Goal: Task Accomplishment & Management: Use online tool/utility

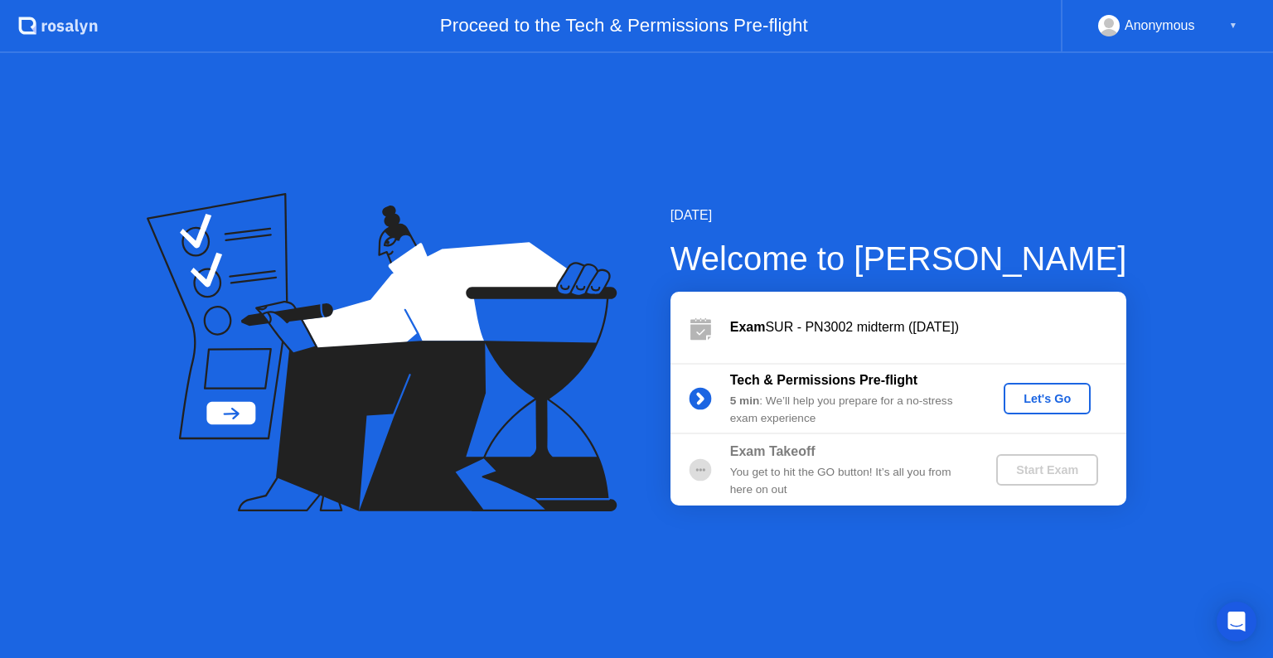
click at [1055, 401] on div "Let's Go" at bounding box center [1047, 398] width 74 height 13
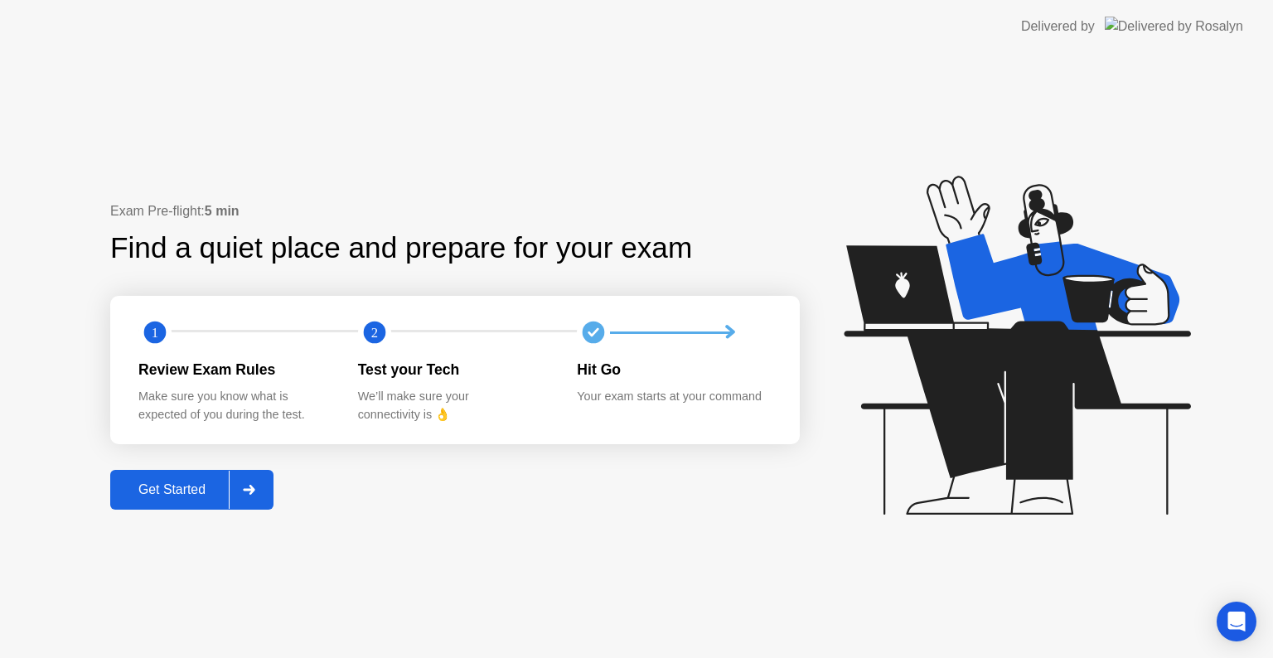
click at [171, 497] on div "Get Started" at bounding box center [172, 489] width 114 height 15
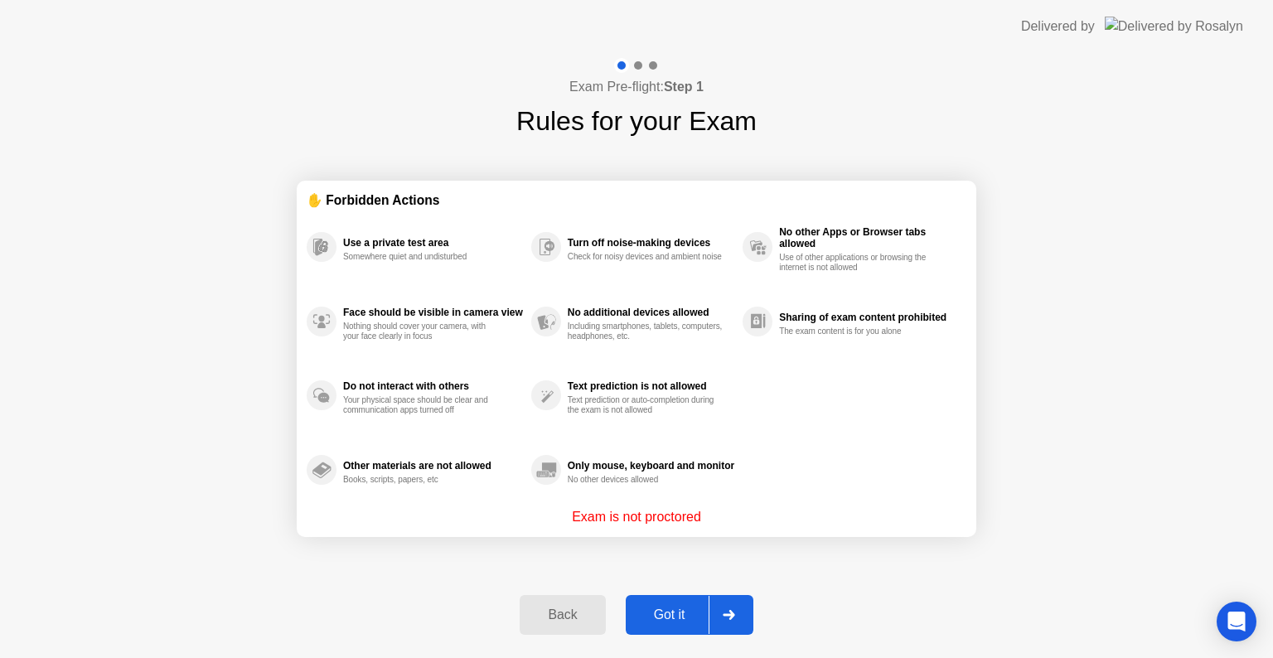
click at [656, 614] on div "Got it" at bounding box center [670, 615] width 78 height 15
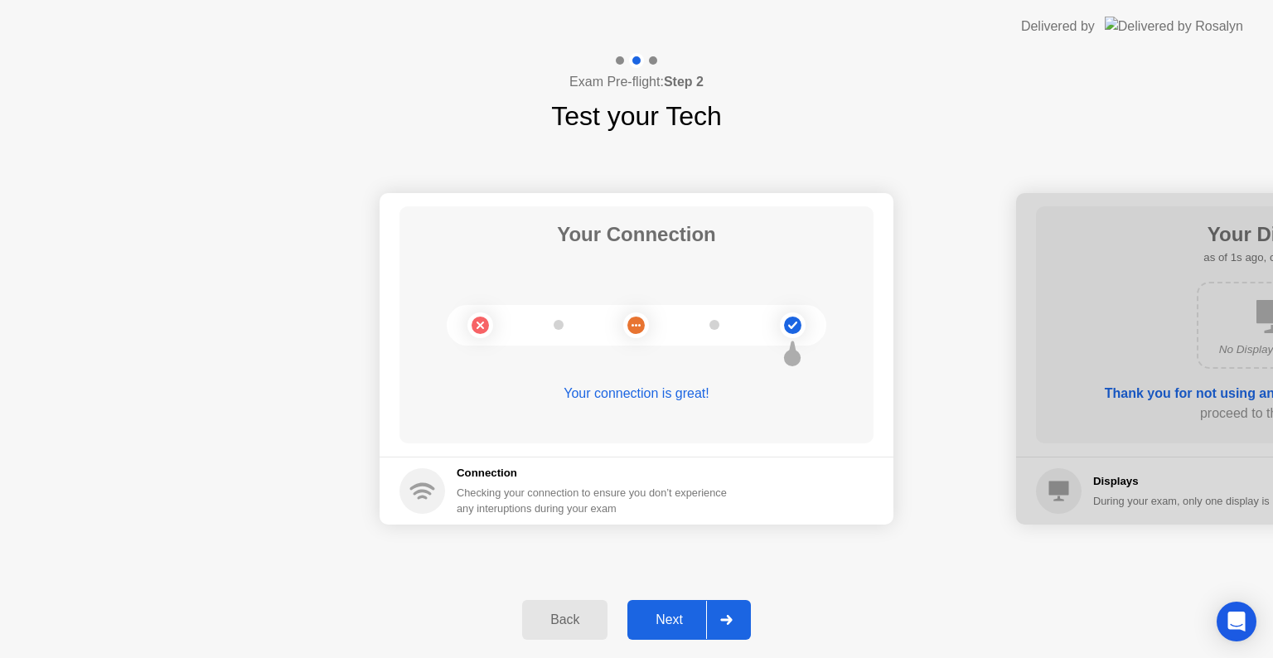
click at [656, 614] on div "Next" at bounding box center [669, 620] width 74 height 15
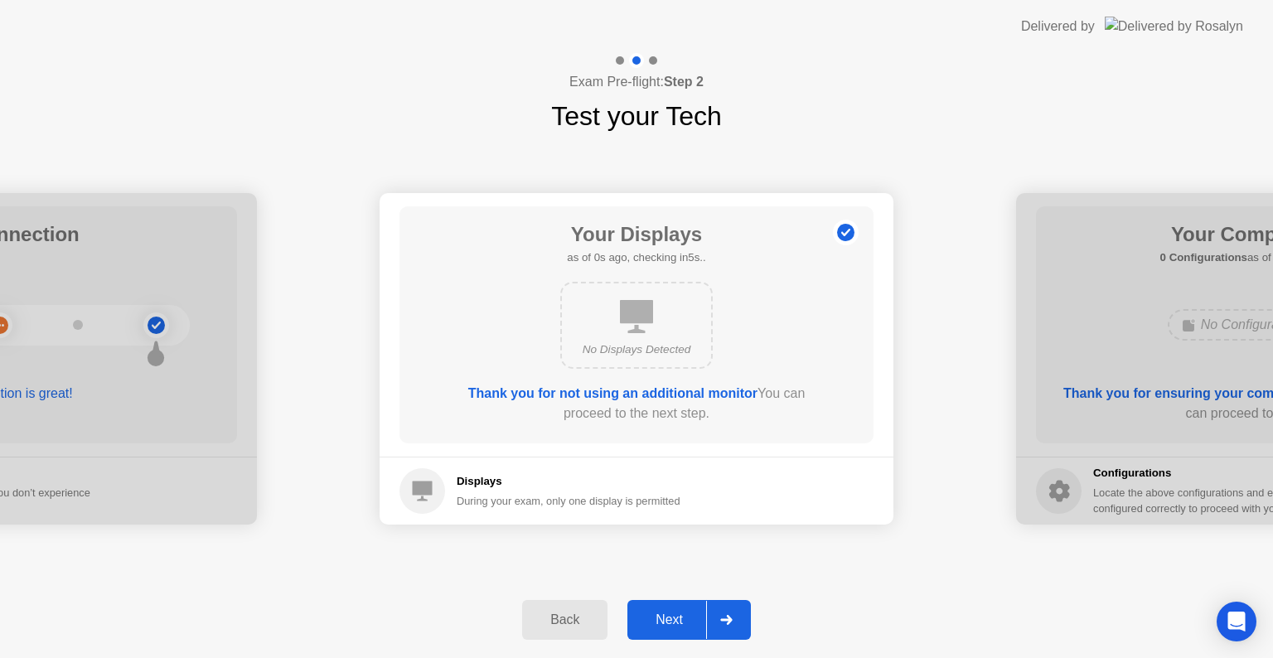
click at [656, 614] on div "Next" at bounding box center [669, 620] width 74 height 15
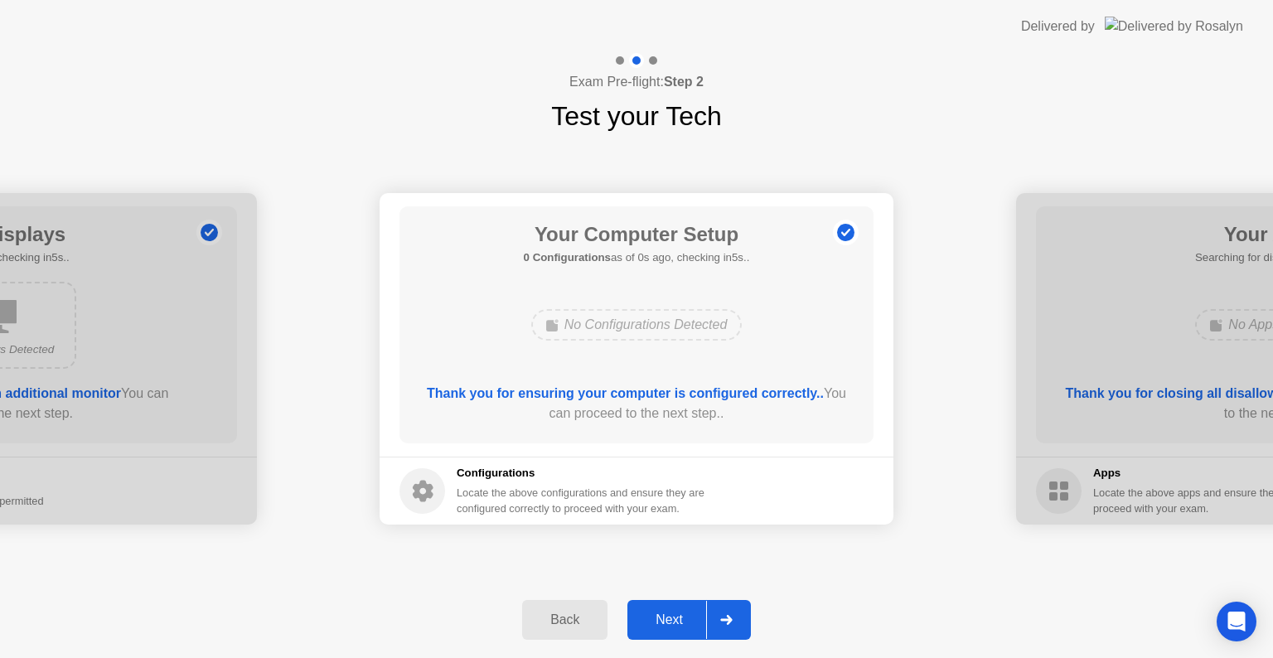
click at [656, 614] on div "Next" at bounding box center [669, 620] width 74 height 15
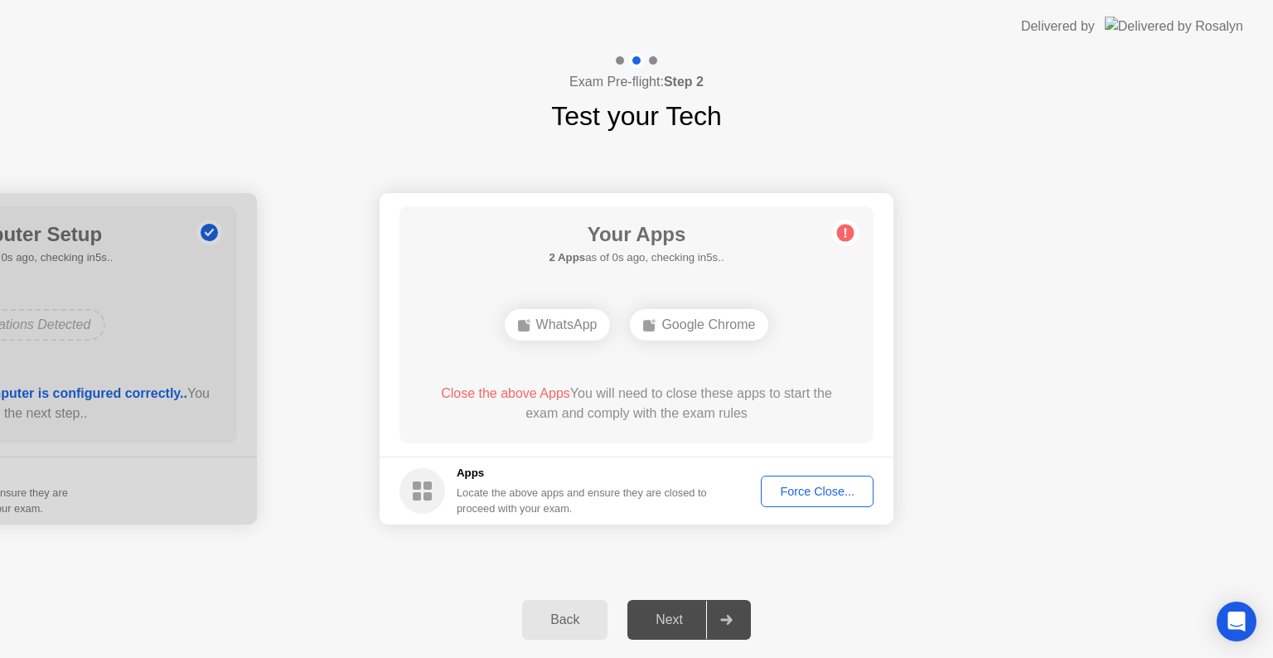
click at [656, 614] on div "Next" at bounding box center [669, 620] width 74 height 15
click at [795, 494] on div "Force Close..." at bounding box center [817, 491] width 101 height 13
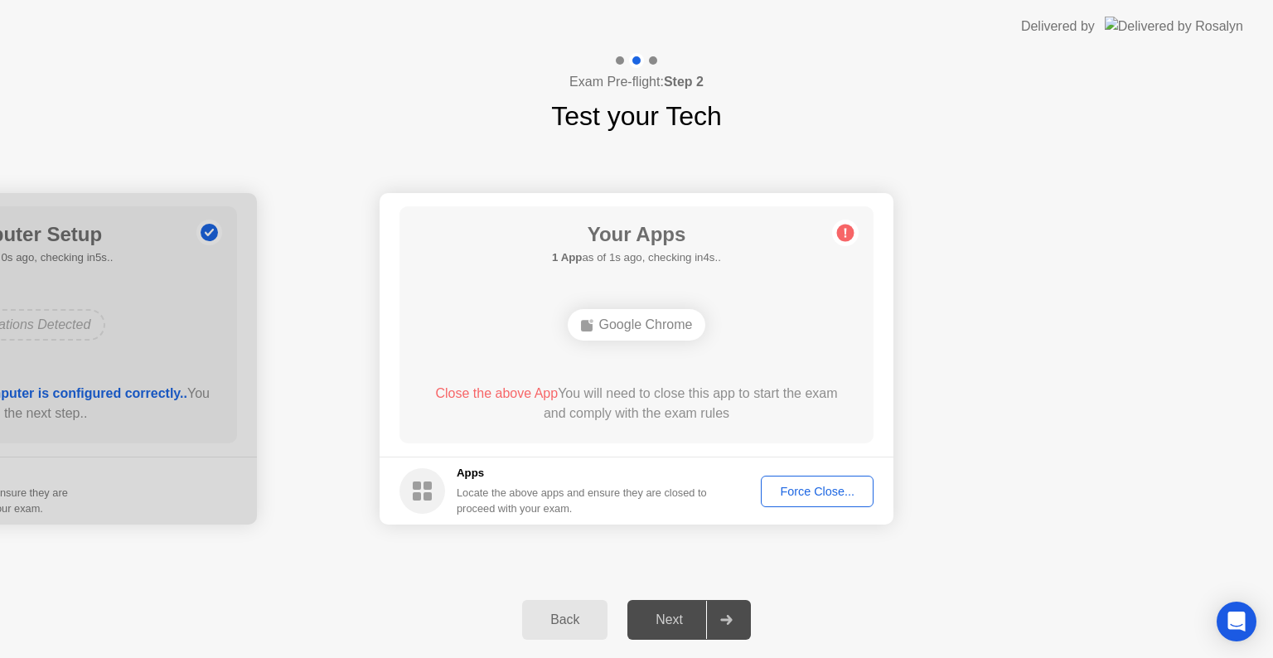
click at [816, 494] on div "Force Close..." at bounding box center [817, 491] width 101 height 13
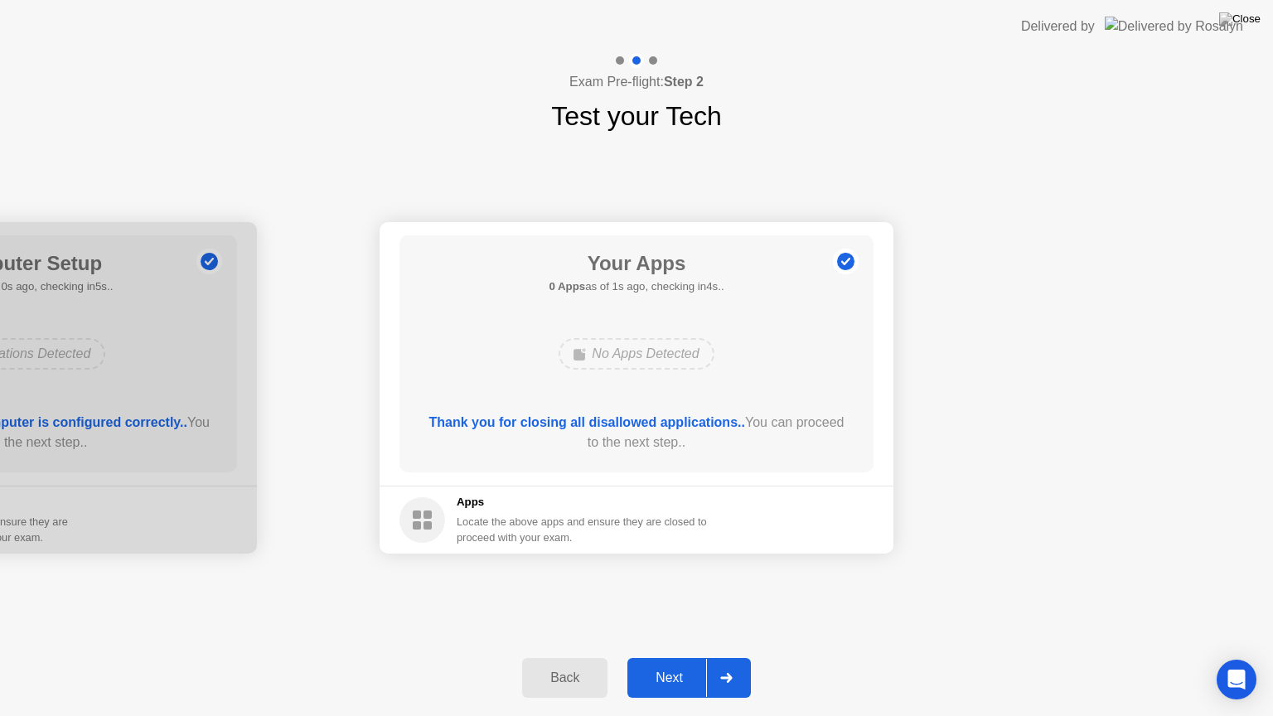
click at [666, 657] on div "Next" at bounding box center [669, 678] width 74 height 15
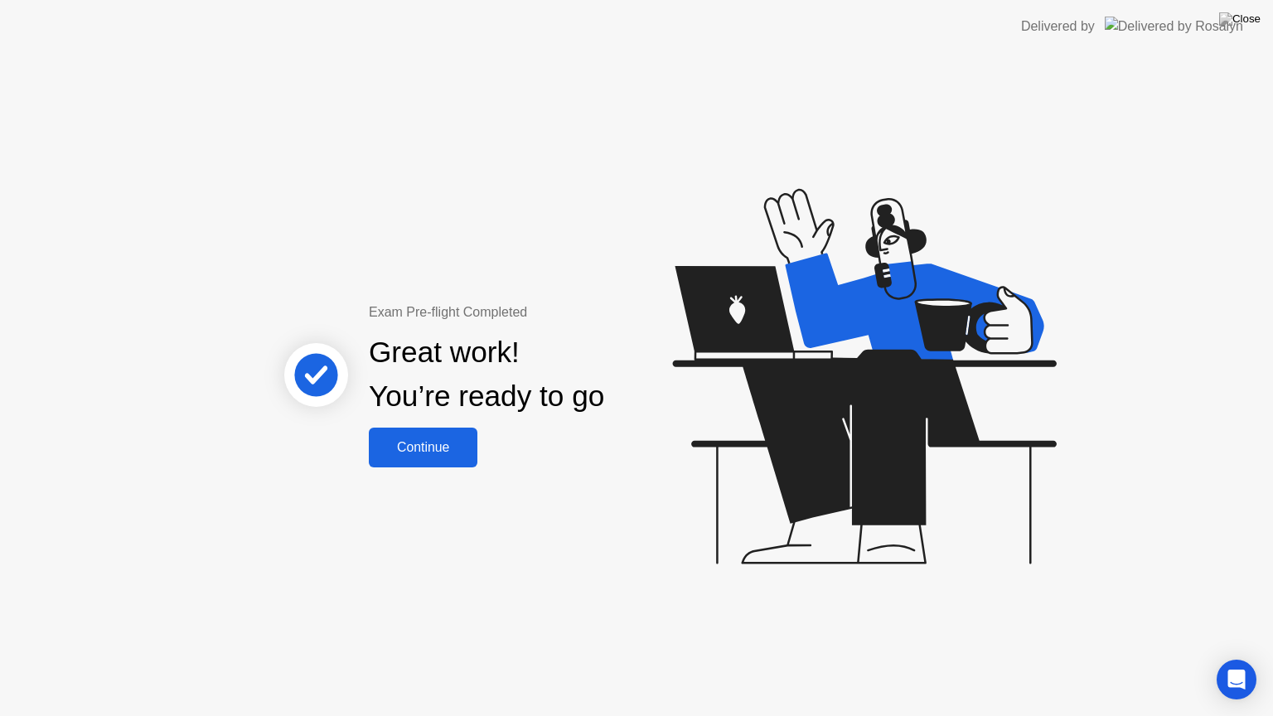
click at [429, 458] on button "Continue" at bounding box center [423, 448] width 109 height 40
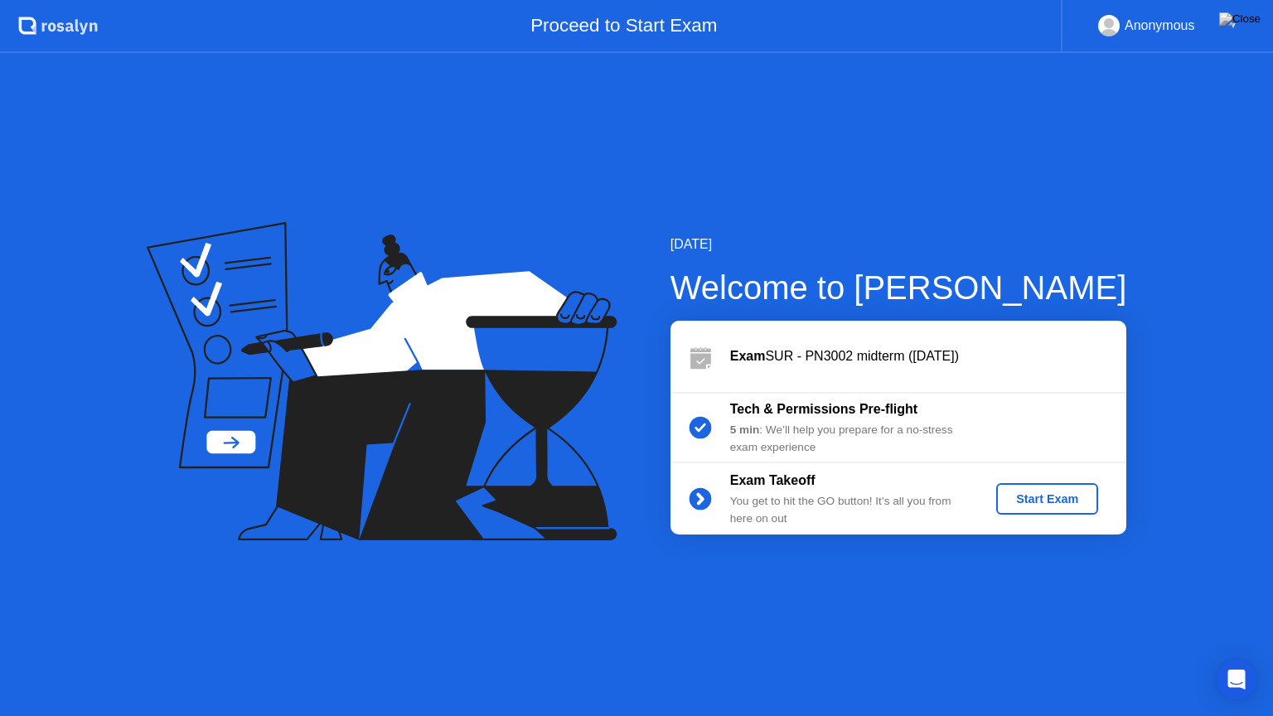
click at [1041, 498] on div "Start Exam" at bounding box center [1047, 498] width 89 height 13
